Goal: Check status

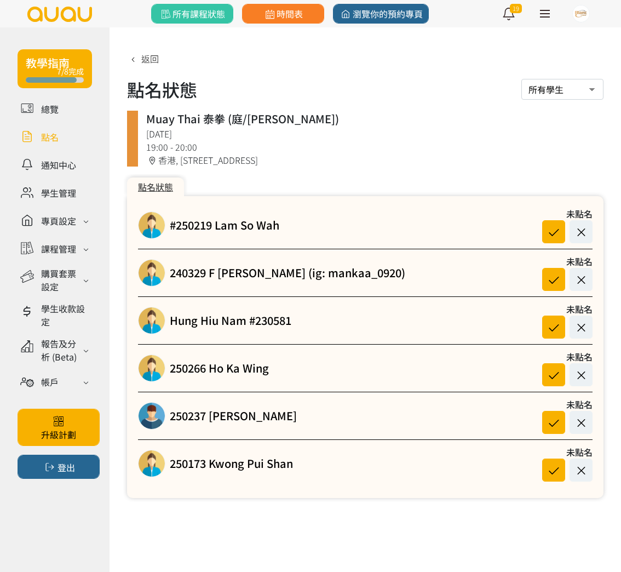
click at [49, 140] on link at bounding box center [55, 136] width 74 height 19
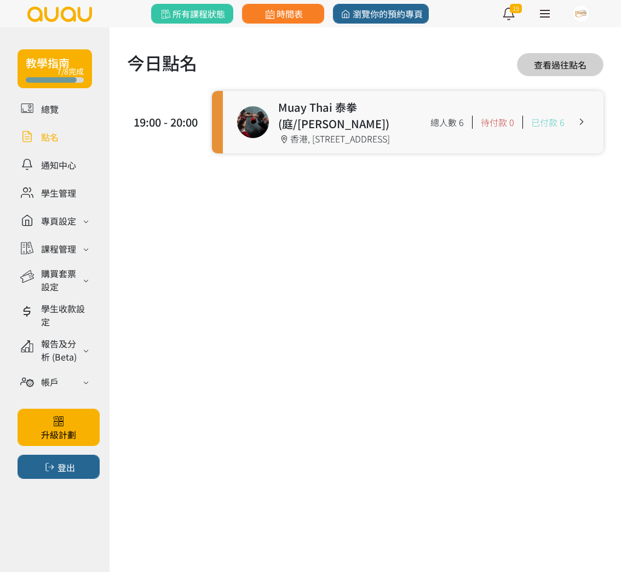
click at [334, 134] on link at bounding box center [413, 122] width 381 height 62
